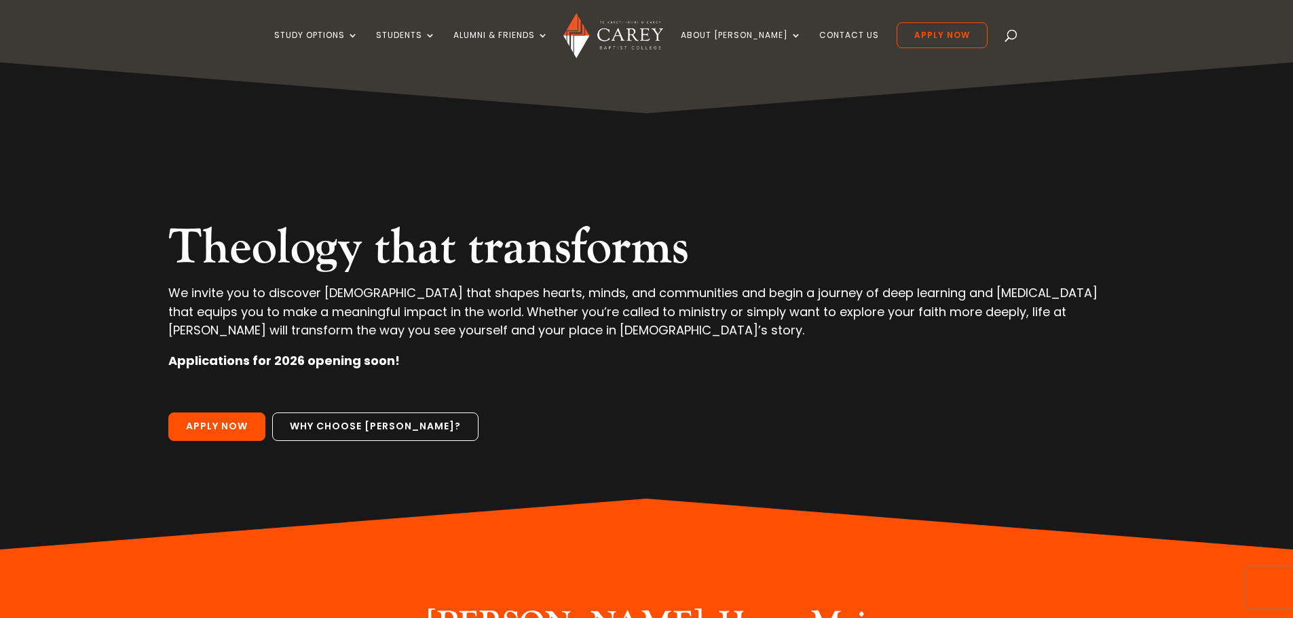
click at [1011, 38] on span at bounding box center [1011, 38] width 0 height 0
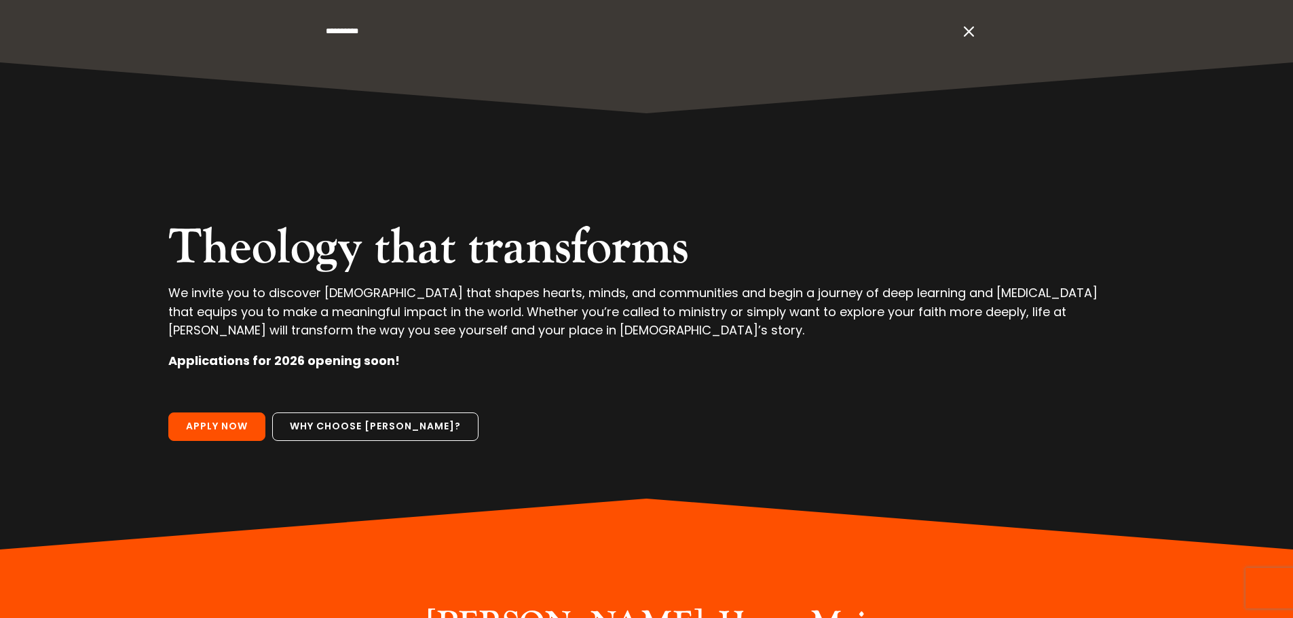
type input "**********"
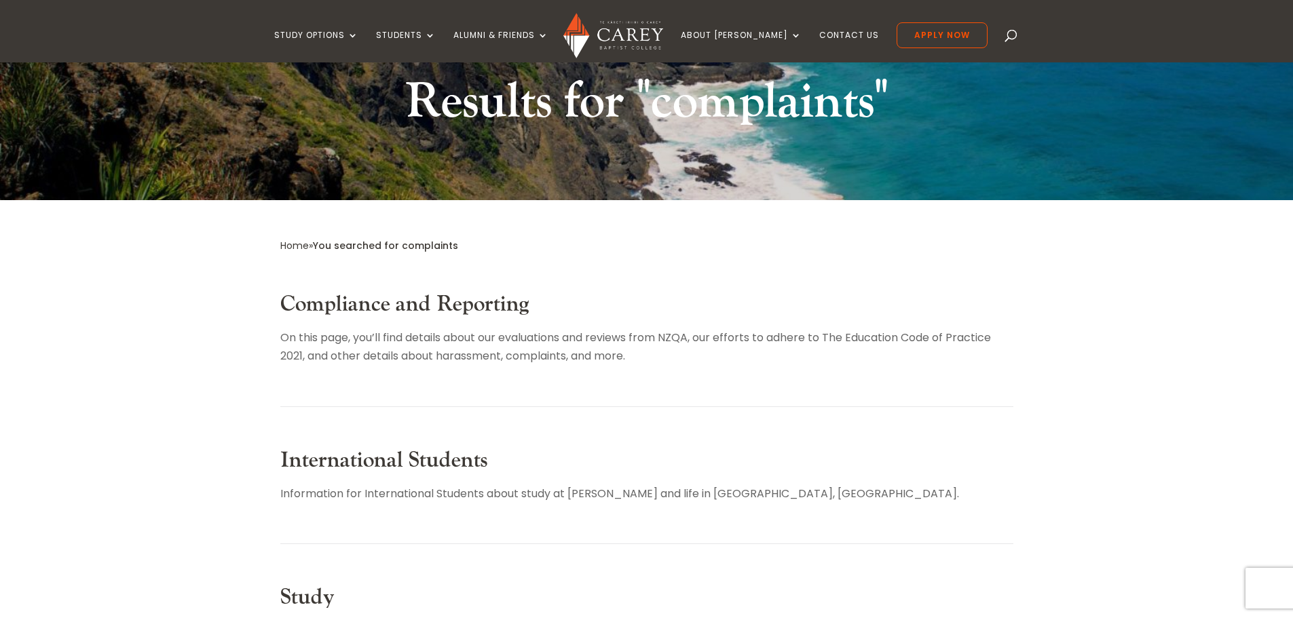
scroll to position [88, 0]
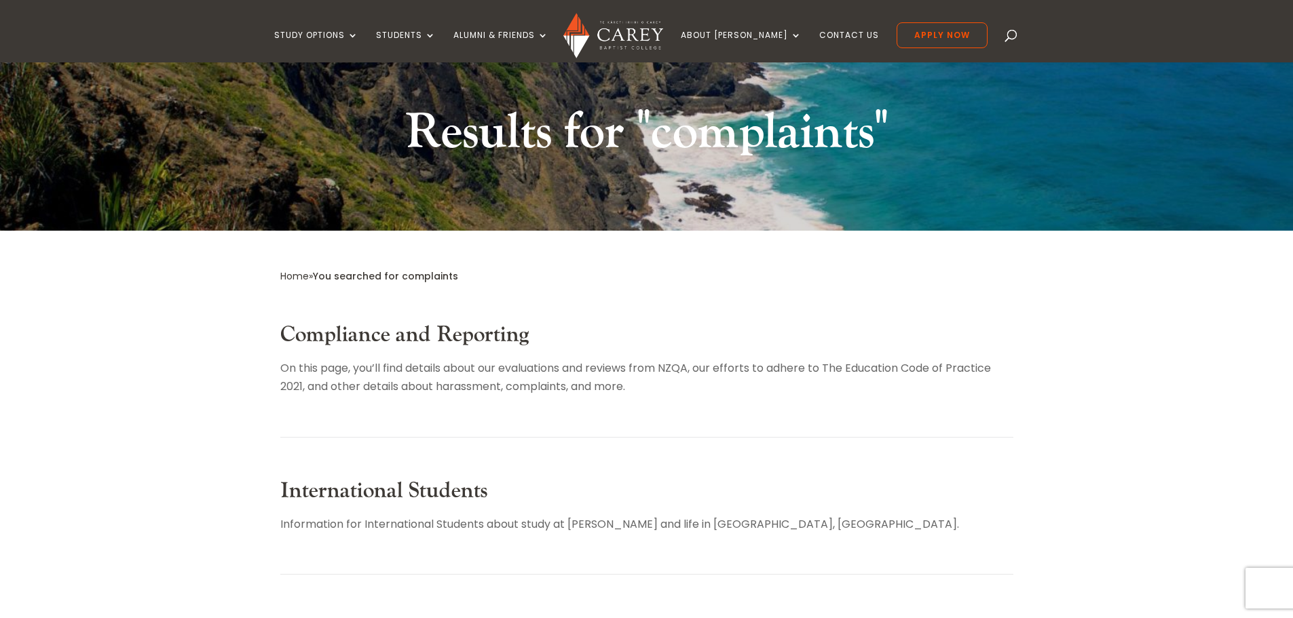
click at [470, 337] on link "Compliance and Reporting" at bounding box center [404, 335] width 248 height 28
click at [346, 375] on p "On this page, you’ll find details about our evaluations and reviews from NZQA, …" at bounding box center [646, 377] width 733 height 37
click at [345, 350] on h2 "Compliance and Reporting" at bounding box center [646, 338] width 733 height 33
click at [345, 337] on link "Compliance and Reporting" at bounding box center [404, 335] width 248 height 28
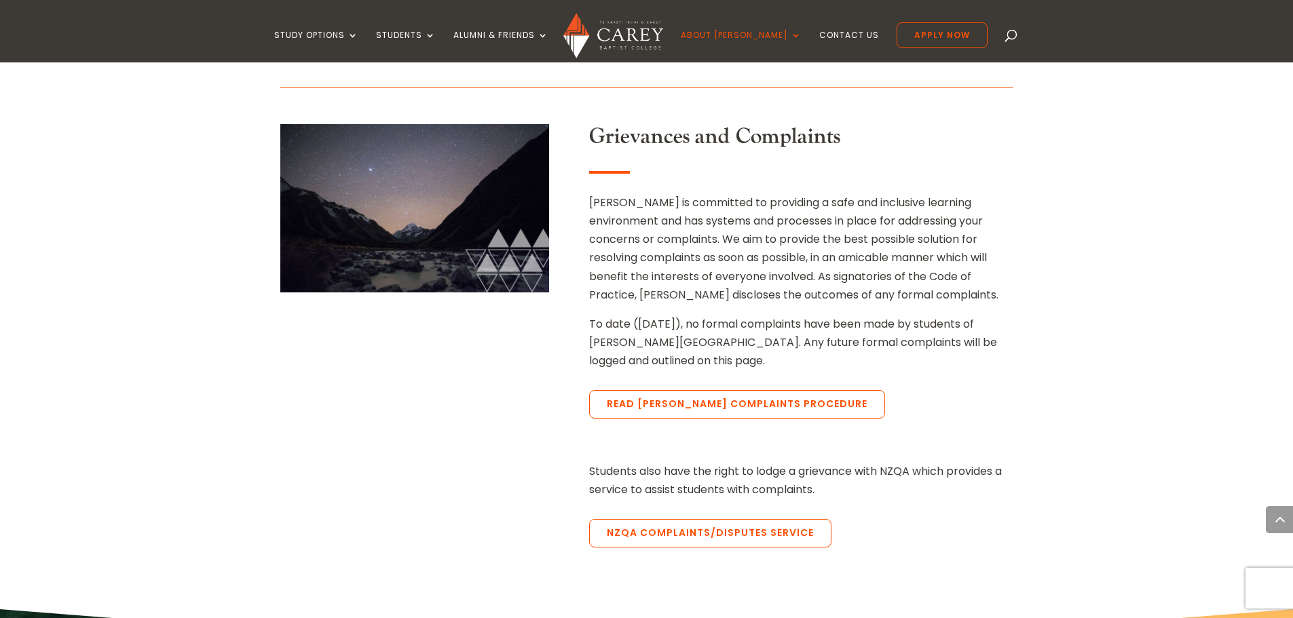
scroll to position [1660, 0]
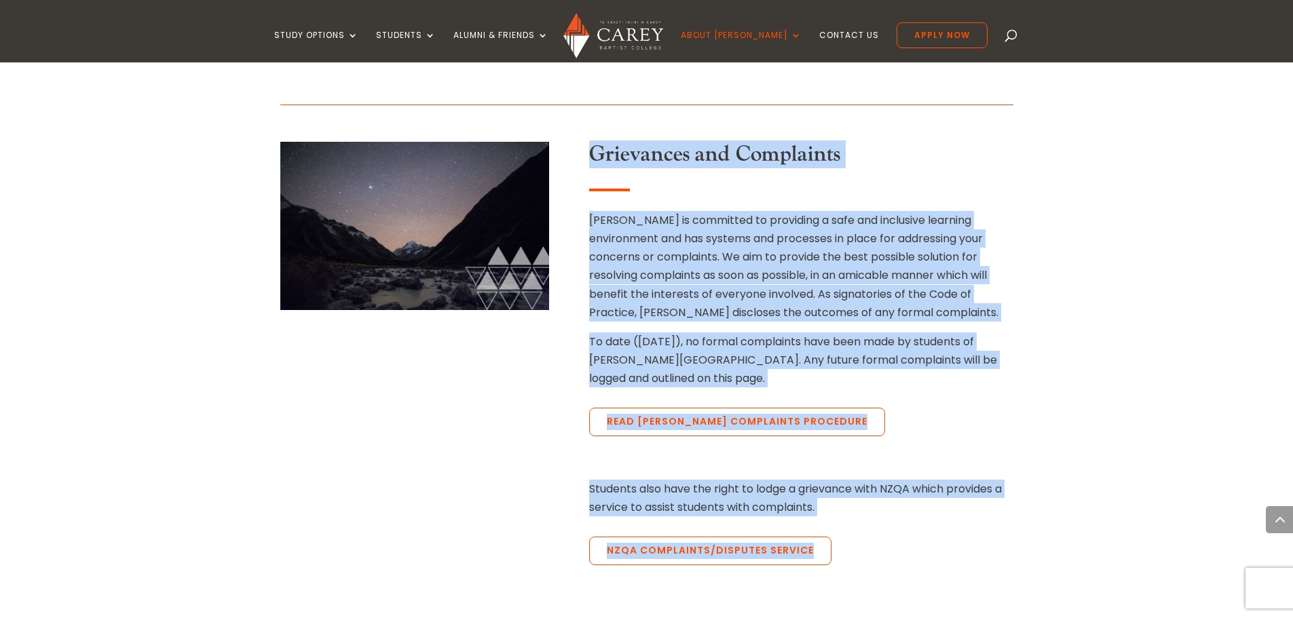
drag, startPoint x: 591, startPoint y: 136, endPoint x: 853, endPoint y: 515, distance: 460.6
copy div "Grievances and Complaints [PERSON_NAME] is committed to providing a safe and in…"
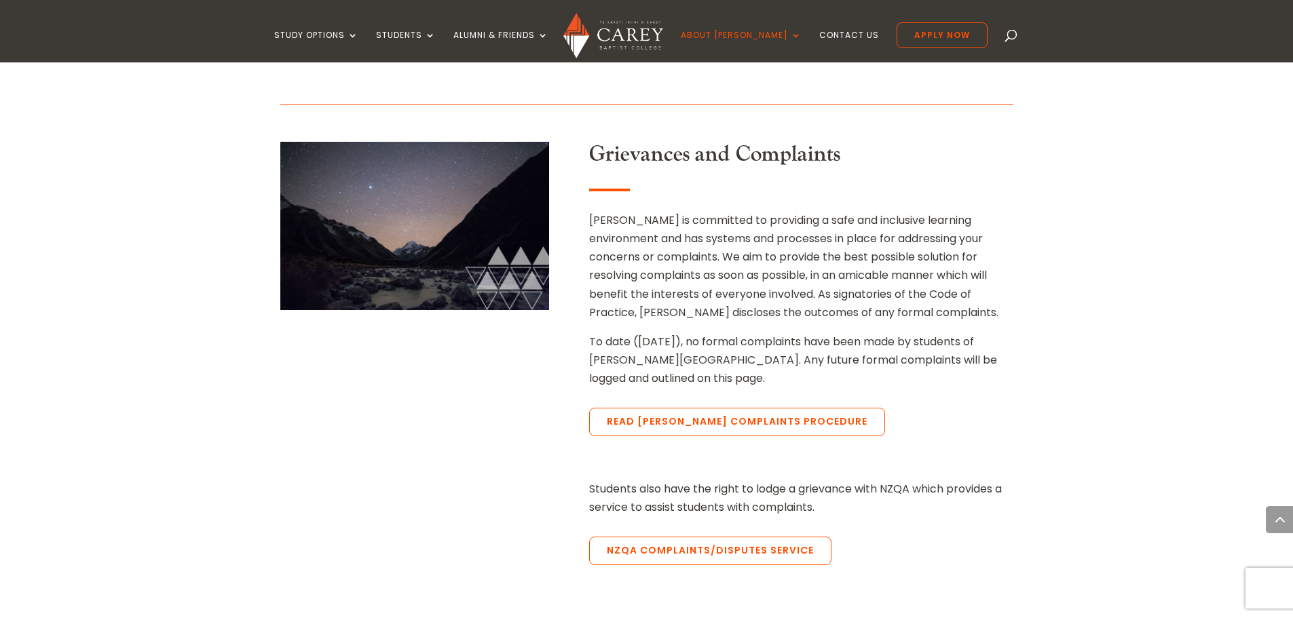
click at [901, 514] on div "Students also have the right to lodge a grievance with NZQA which provides a se…" at bounding box center [801, 526] width 424 height 92
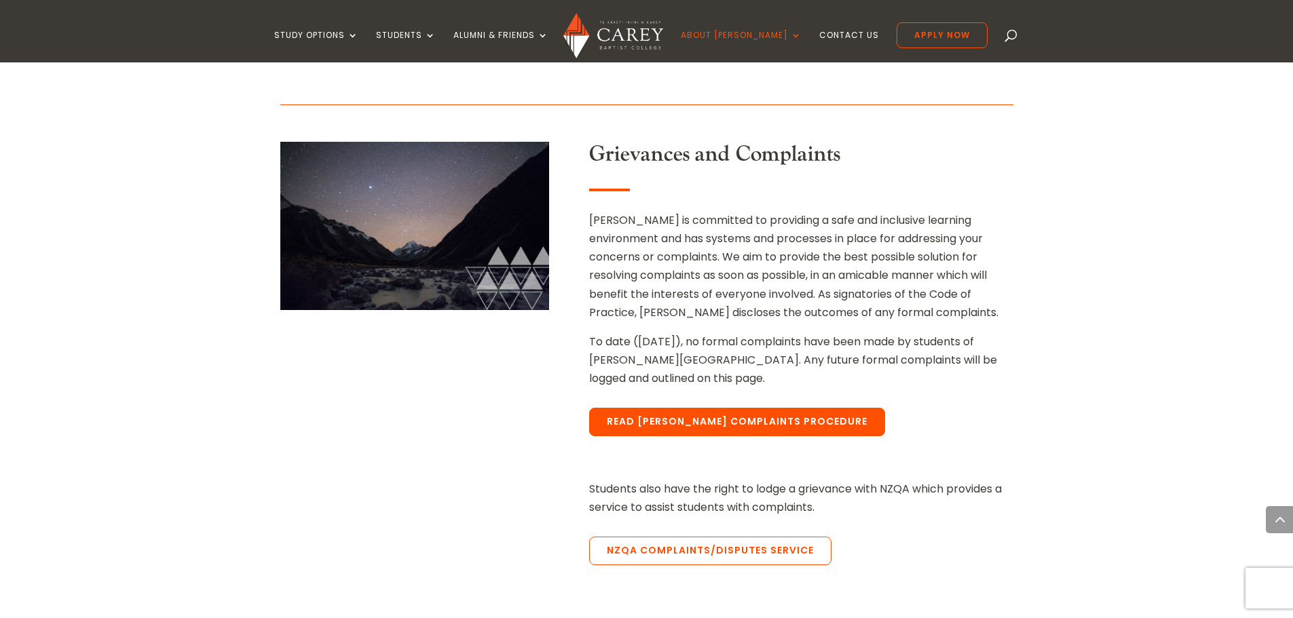
click at [704, 408] on link "Read [PERSON_NAME] complaints procedure" at bounding box center [737, 422] width 296 height 29
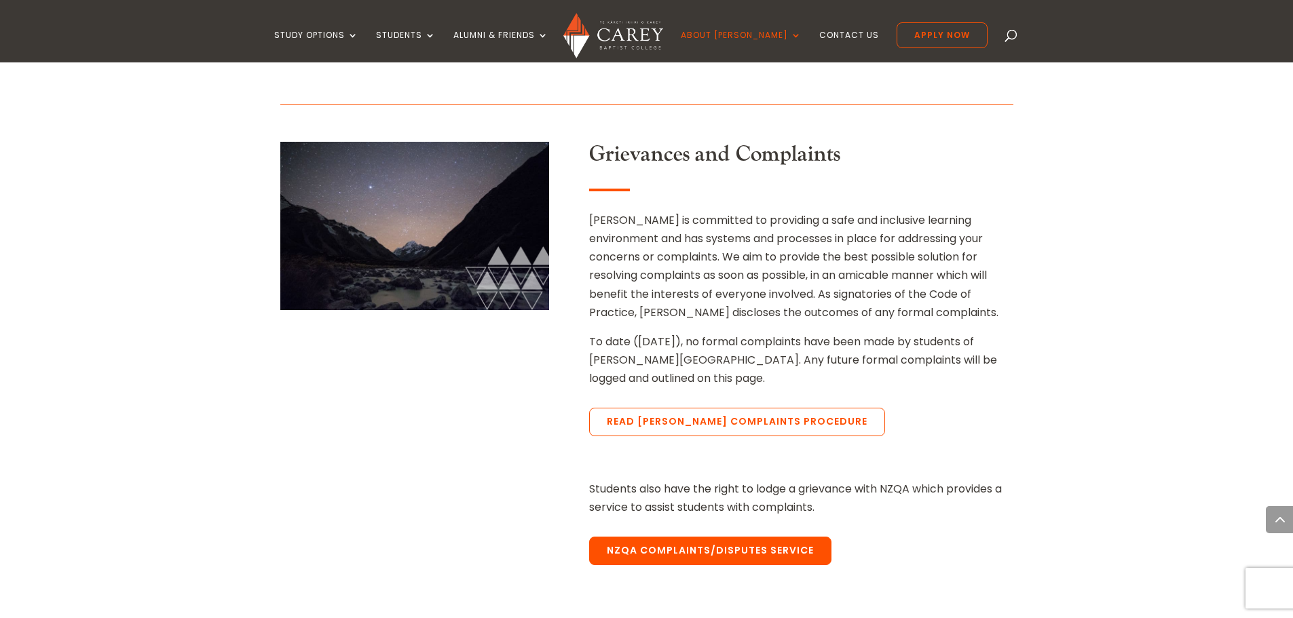
click at [699, 537] on link "NZQA Complaints/disputes service" at bounding box center [710, 551] width 242 height 29
